Goal: Register for event/course

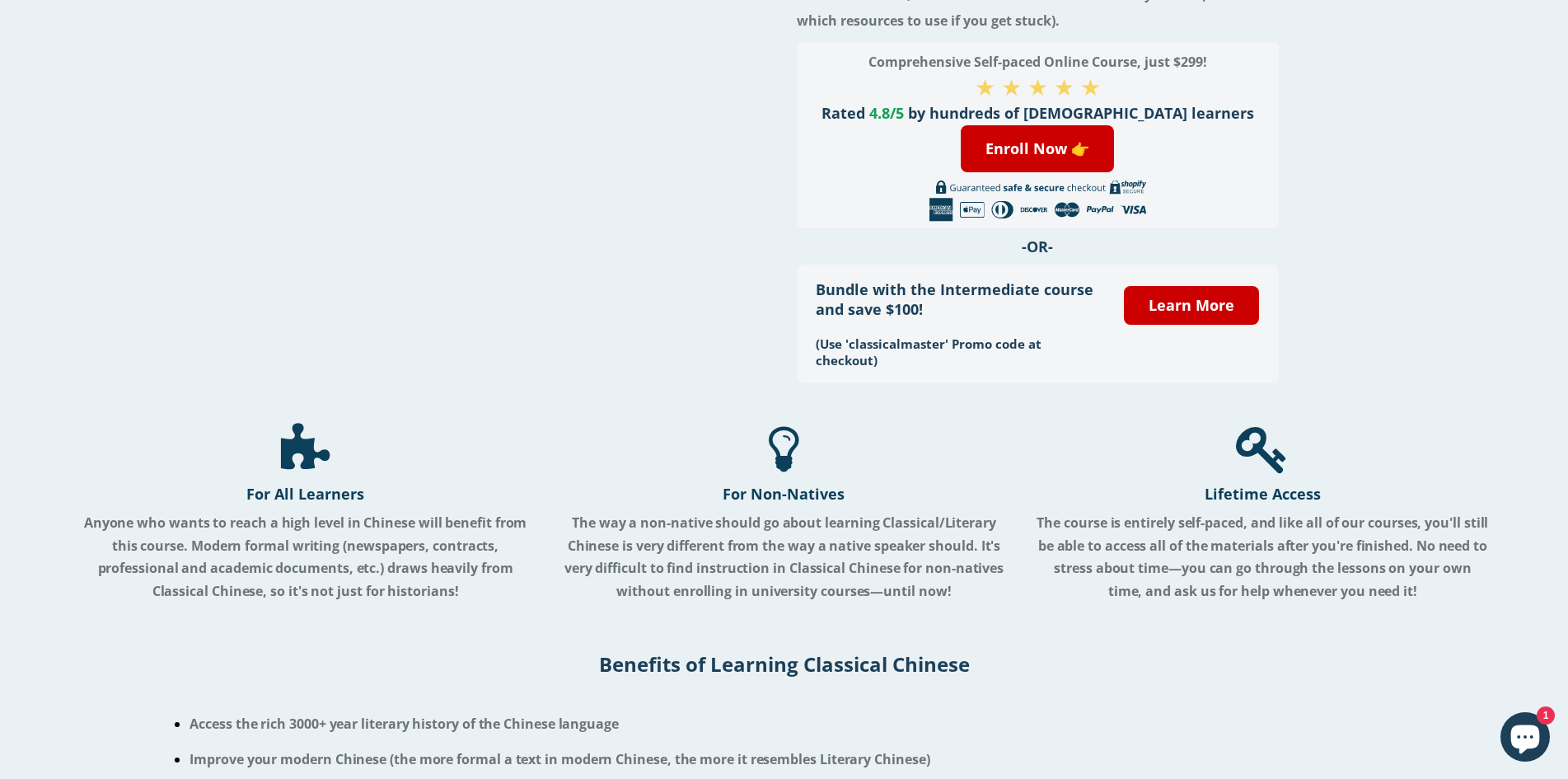
scroll to position [408, 0]
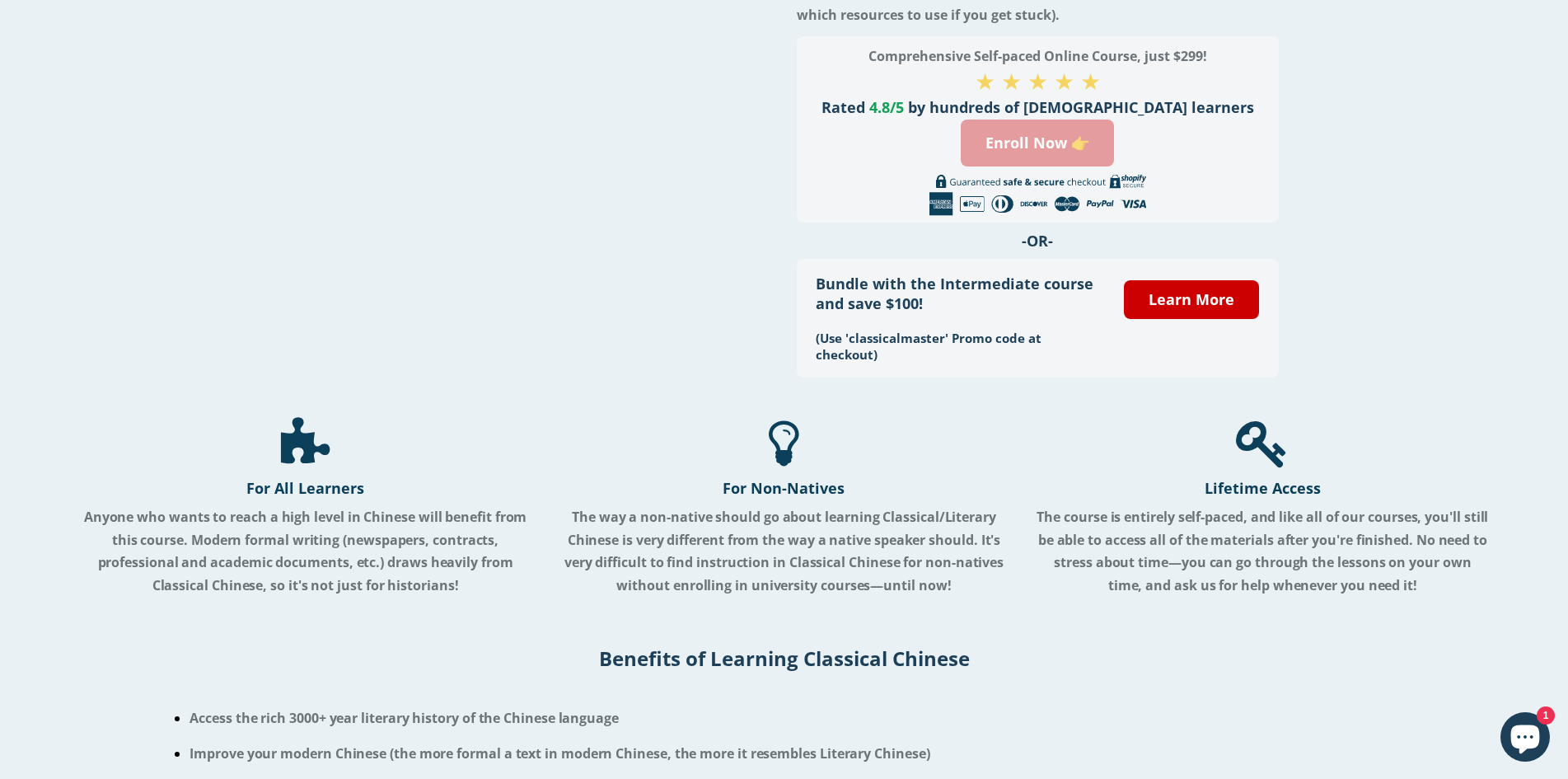
click at [1035, 151] on link "Enroll Now 👉" at bounding box center [1037, 143] width 153 height 47
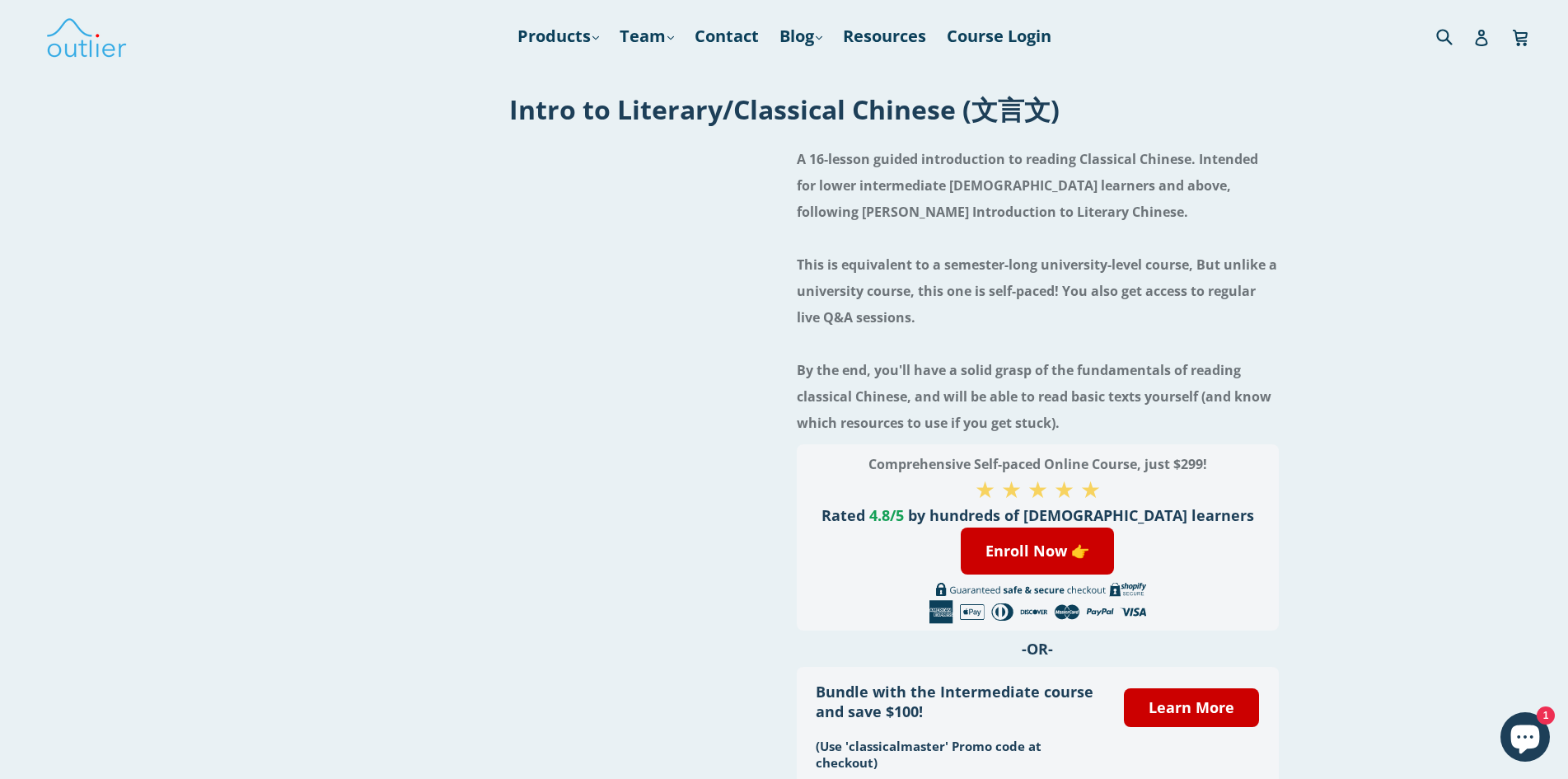
scroll to position [408, 0]
